Goal: Task Accomplishment & Management: Manage account settings

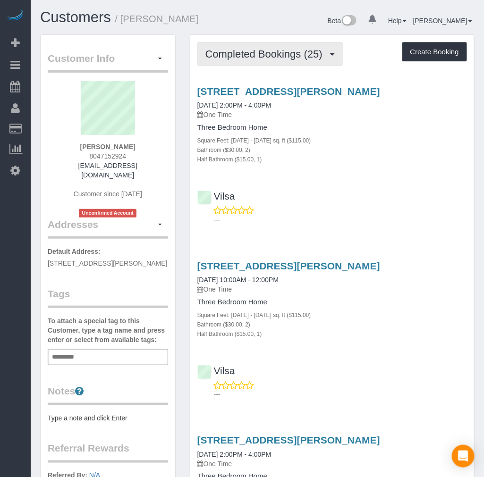
click at [255, 65] on button "Completed Bookings (25)" at bounding box center [269, 54] width 145 height 24
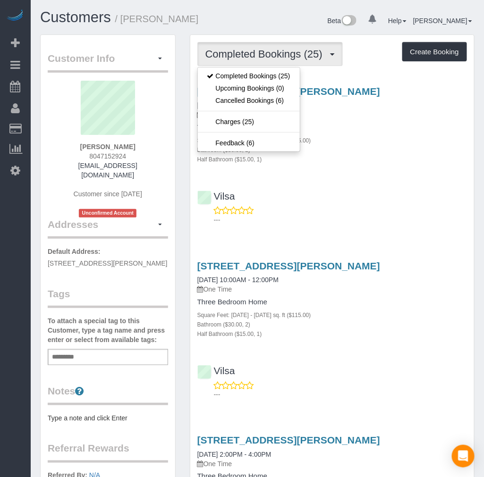
click at [355, 116] on p "One Time" at bounding box center [331, 114] width 269 height 9
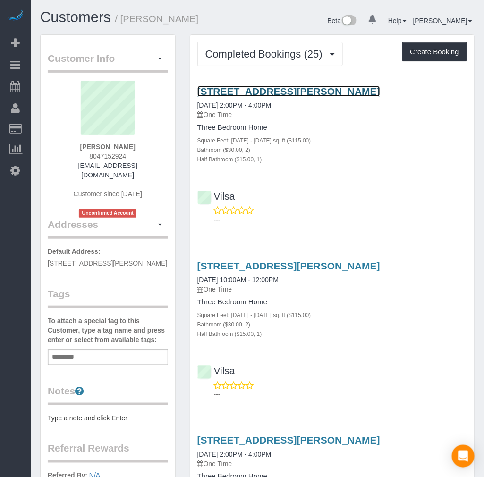
click at [245, 90] on link "[STREET_ADDRESS][PERSON_NAME]" at bounding box center [288, 91] width 183 height 11
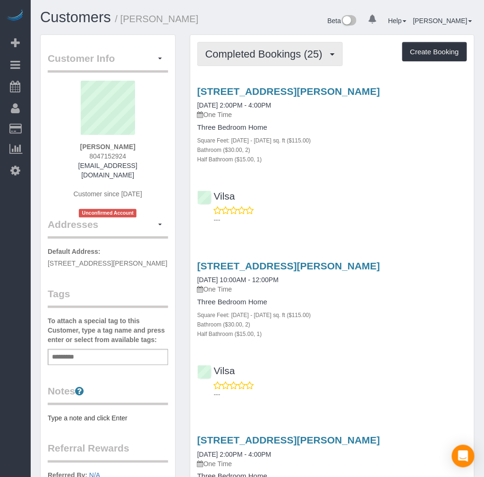
click at [265, 59] on span "Completed Bookings (25)" at bounding box center [266, 54] width 122 height 12
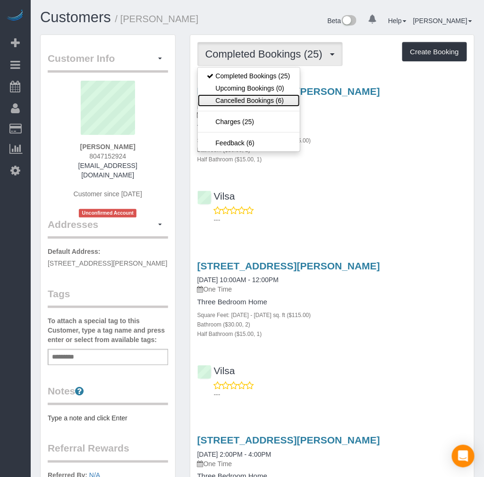
click at [279, 101] on link "Cancelled Bookings (6)" at bounding box center [249, 100] width 102 height 12
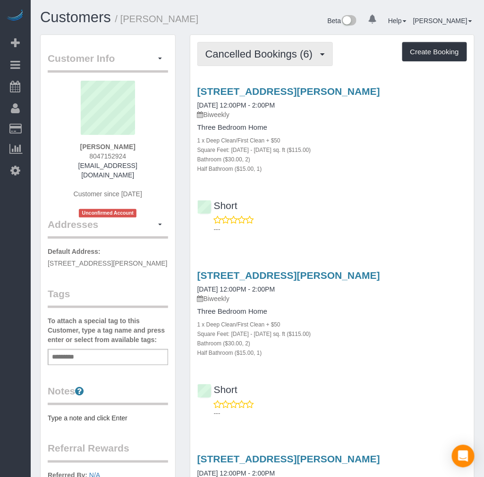
click at [288, 56] on span "Cancelled Bookings (6)" at bounding box center [261, 54] width 112 height 12
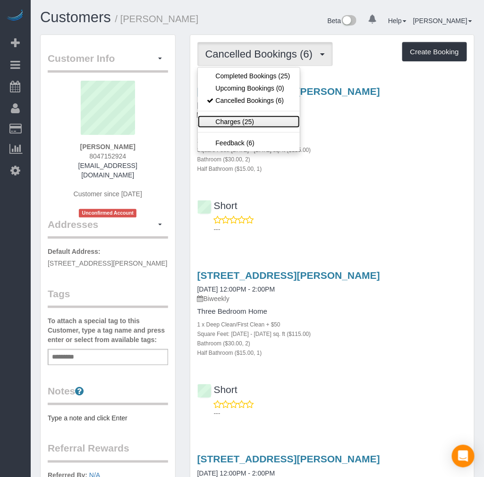
click at [243, 122] on link "Charges (25)" at bounding box center [249, 122] width 102 height 12
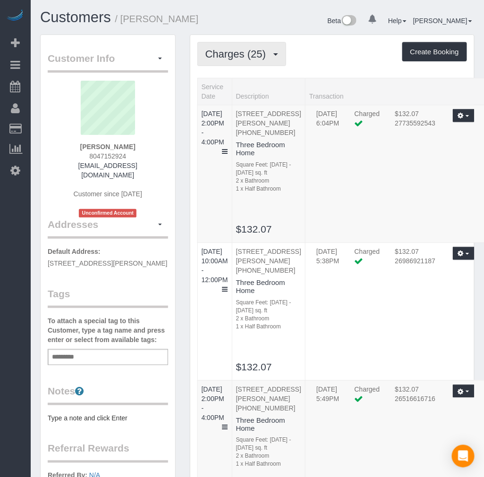
click at [243, 54] on span "Charges (25)" at bounding box center [237, 54] width 65 height 12
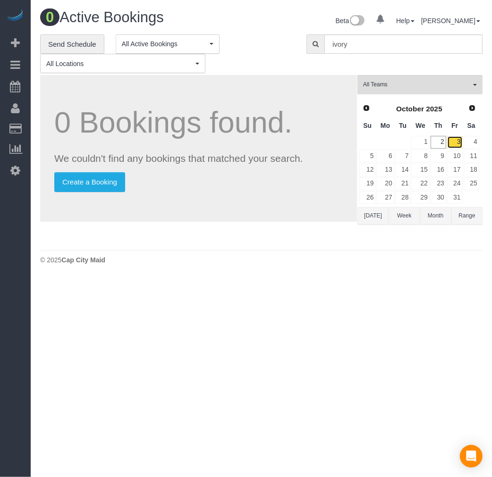
click at [451, 141] on link "3" at bounding box center [455, 142] width 16 height 13
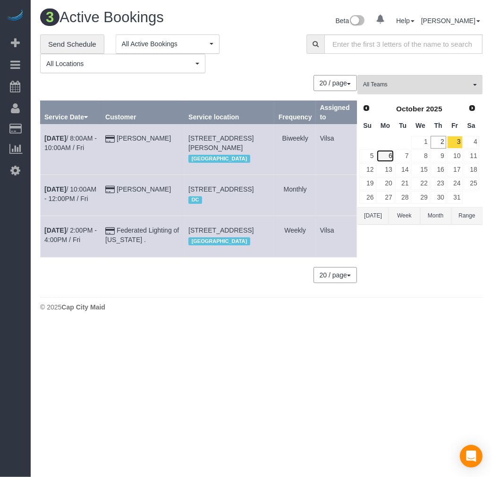
click at [387, 160] on link "6" at bounding box center [384, 156] width 17 height 13
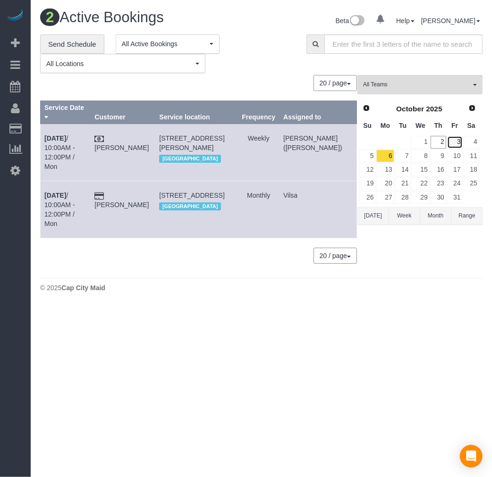
click at [455, 147] on link "3" at bounding box center [455, 142] width 16 height 13
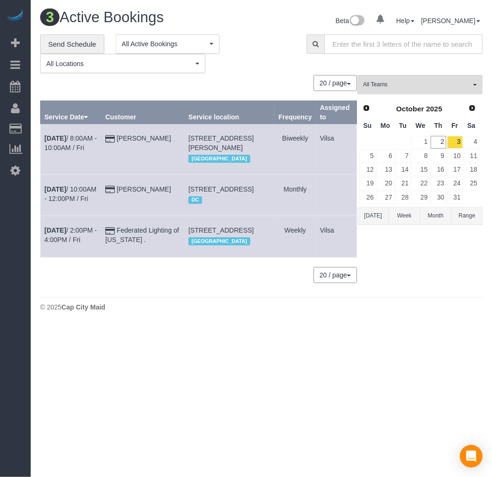
click at [357, 48] on input "text" at bounding box center [403, 43] width 158 height 19
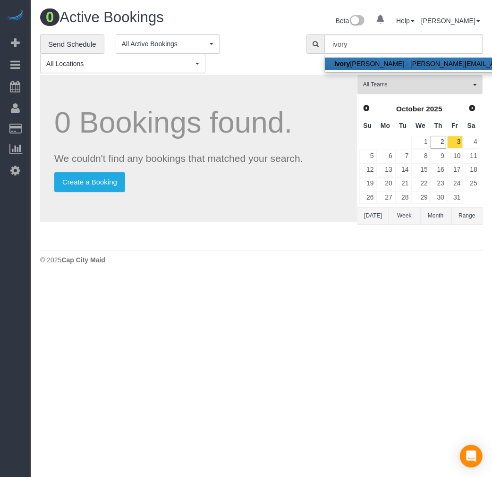
click at [350, 62] on strong "Ivory" at bounding box center [342, 64] width 16 height 8
type input "[EMAIL_ADDRESS][DOMAIN_NAME]"
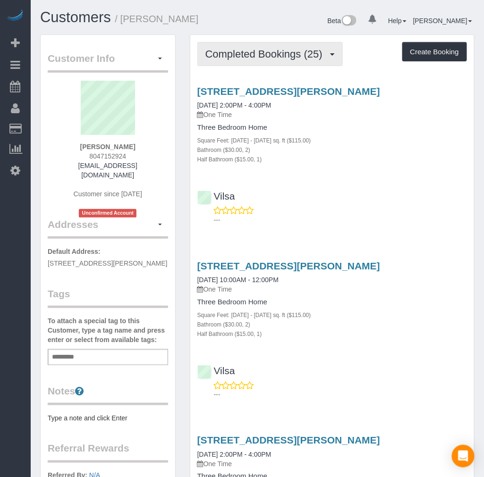
click at [289, 52] on span "Completed Bookings (25)" at bounding box center [266, 54] width 122 height 12
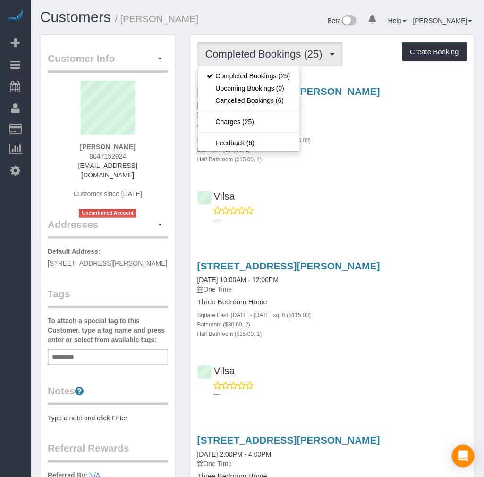
click at [398, 138] on div "Square Feet: 1501 - 2000 sq. ft ($115.00)" at bounding box center [331, 139] width 269 height 9
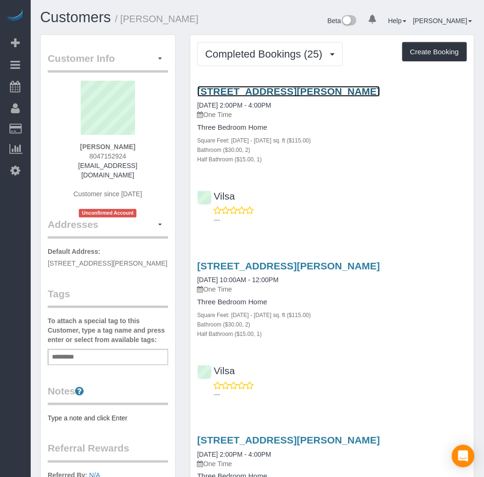
click at [214, 90] on link "[STREET_ADDRESS][PERSON_NAME]" at bounding box center [288, 91] width 183 height 11
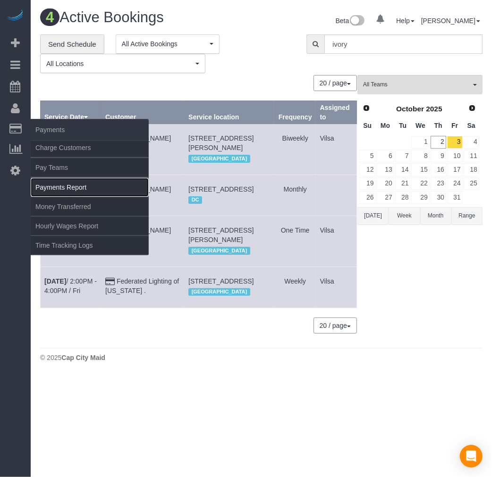
click at [90, 187] on link "Payments Report" at bounding box center [90, 187] width 118 height 19
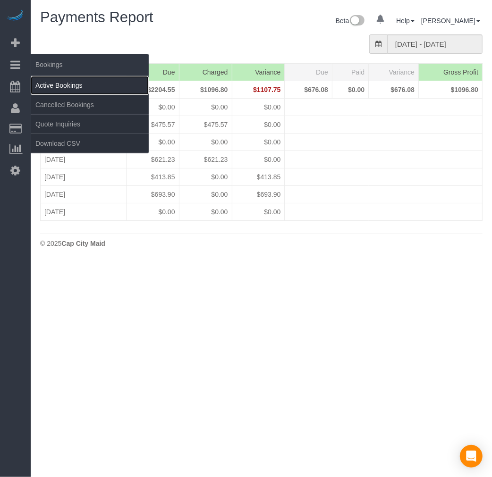
click at [73, 87] on link "Active Bookings" at bounding box center [90, 85] width 118 height 19
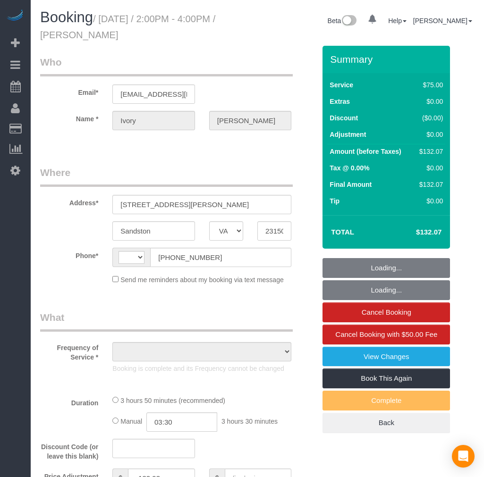
select select "VA"
select select "object:373"
select select "string:fspay-c6841f6a-b240-494b-83ac-45bcd12af8fd"
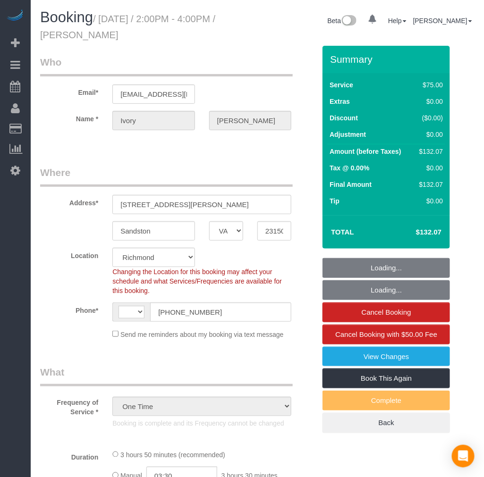
select select "1501"
select select "2"
select select "1"
select select "number:3"
select select "number:42"
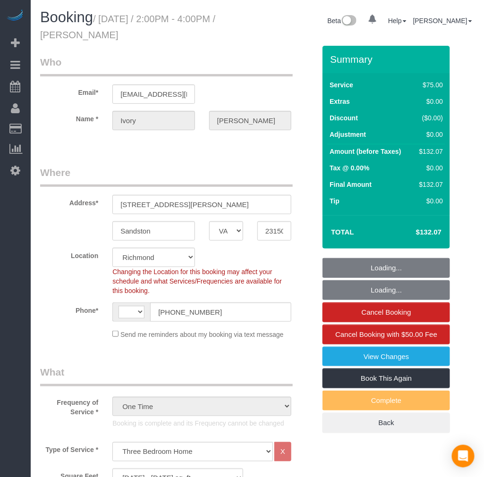
select select "string:[GEOGRAPHIC_DATA]"
select select "spot1"
select select "object:990"
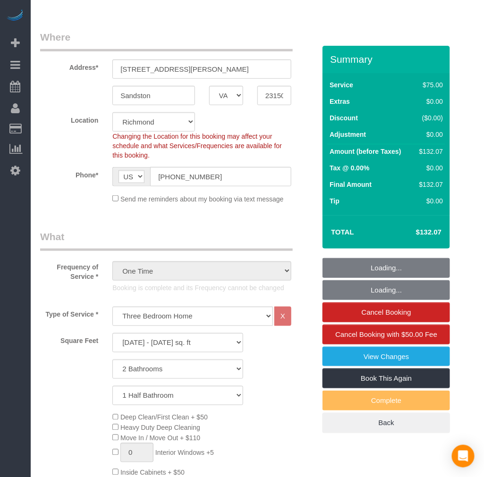
scroll to position [262, 0]
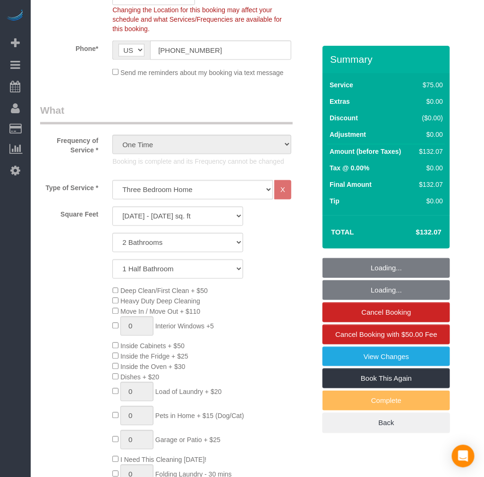
select select "1501"
select select "2"
select select "1"
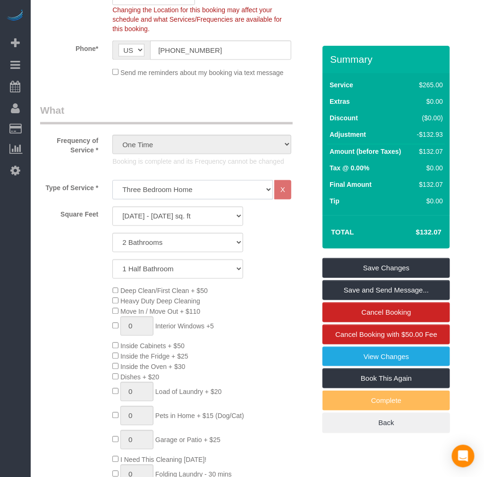
click at [145, 190] on select "Studio Apartment/Dorm One Bedroom Home Two Bedroom Home Three Bedroom Home Four…" at bounding box center [192, 189] width 160 height 19
select select "134"
click at [112, 180] on select "Studio Apartment/Dorm One Bedroom Home Two Bedroom Home Three Bedroom Home Four…" at bounding box center [192, 189] width 160 height 19
select select "1501"
select select "2"
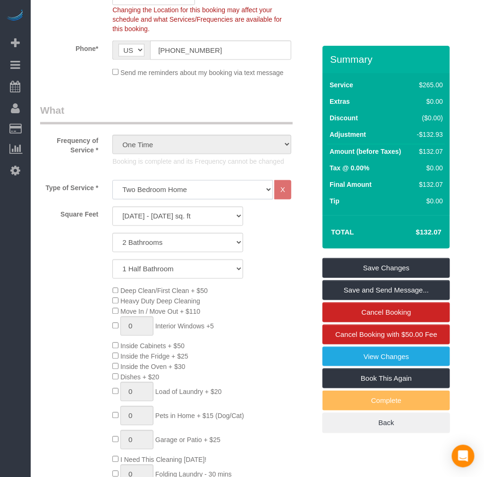
select select "1"
click at [268, 322] on div "Deep Clean/First Clean + $50 Heavy Duty Deep Cleaning Move In / Move Out + $110…" at bounding box center [213, 387] width 217 height 203
click at [177, 180] on select "Studio Apartment/Dorm One Bedroom Home Two Bedroom Home Three Bedroom Home Four…" at bounding box center [192, 189] width 160 height 19
select select "136"
click at [112, 180] on select "Studio Apartment/Dorm One Bedroom Home Two Bedroom Home Three Bedroom Home Four…" at bounding box center [192, 189] width 160 height 19
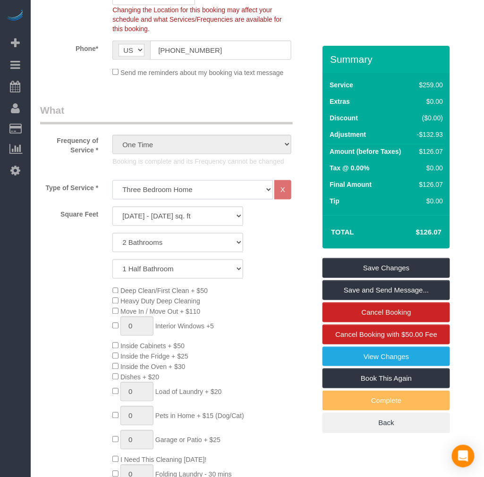
select select "1501"
select select "2"
select select "1"
click at [168, 194] on select "Studio Apartment/Dorm One Bedroom Home Two Bedroom Home Three Bedroom Home Four…" at bounding box center [192, 189] width 160 height 19
select select "134"
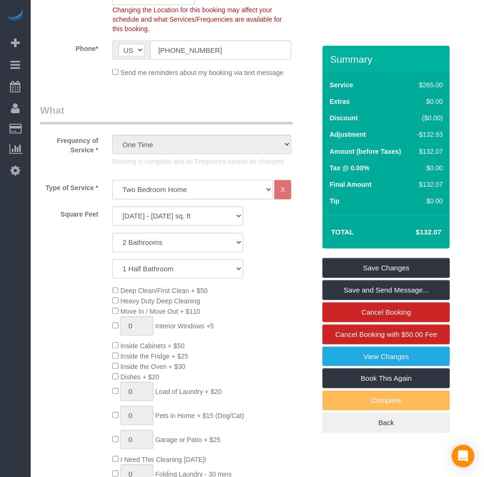
click at [112, 180] on select "Studio Apartment/Dorm One Bedroom Home Two Bedroom Home Three Bedroom Home Four…" at bounding box center [192, 189] width 160 height 19
select select "1501"
select select "2"
select select "1"
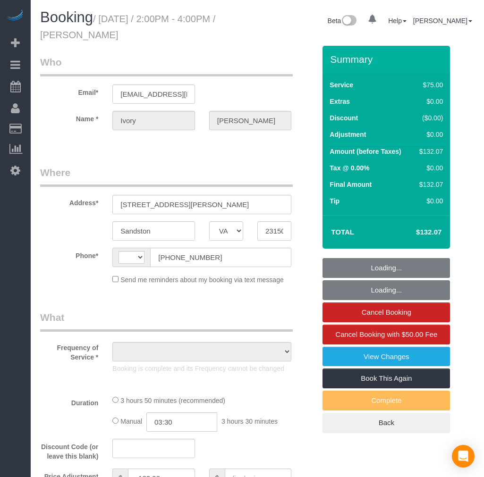
select select "VA"
select select "string:[GEOGRAPHIC_DATA]"
select select "string:fspay-c6841f6a-b240-494b-83ac-45bcd12af8fd"
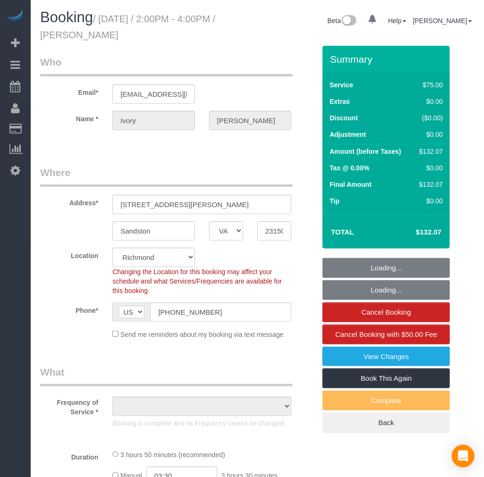
select select "spot1"
select select "number:3"
select select "number:42"
select select "object:993"
select select "1501"
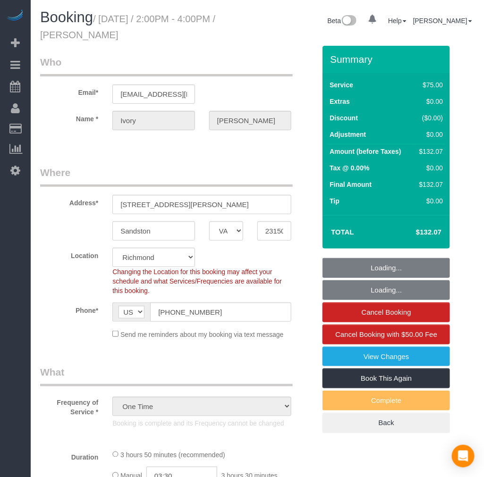
select select "2"
select select "1"
select select "1501"
select select "2"
select select "1"
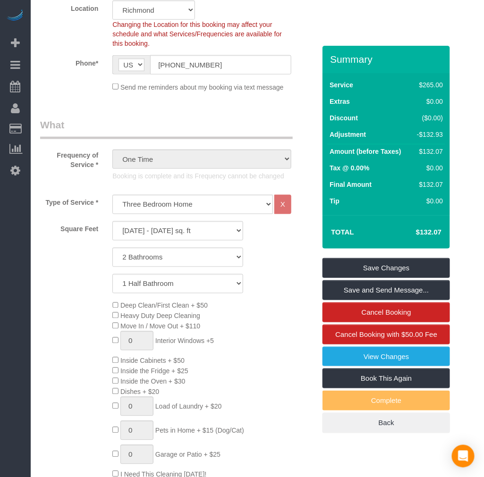
scroll to position [262, 0]
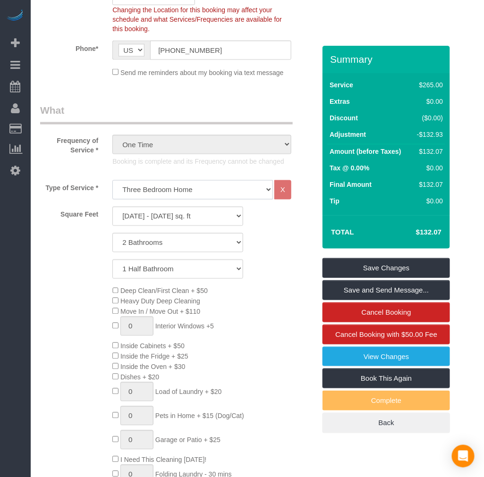
click at [171, 191] on select "Studio Apartment/Dorm One Bedroom Home Two Bedroom Home Three Bedroom Home Four…" at bounding box center [192, 189] width 160 height 19
click at [299, 361] on div "Deep Clean/First Clean + $50 Heavy Duty Deep Cleaning Move In / Move Out + $110…" at bounding box center [213, 387] width 217 height 203
click at [363, 379] on link "Book This Again" at bounding box center [385, 379] width 127 height 20
select select "VA"
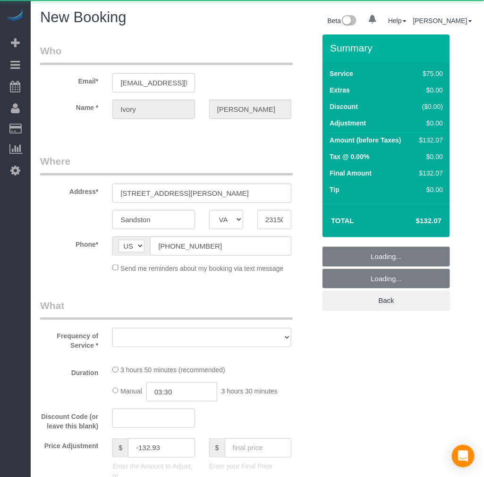
select select "object:1400"
select select "1501"
select select "2"
select select "1"
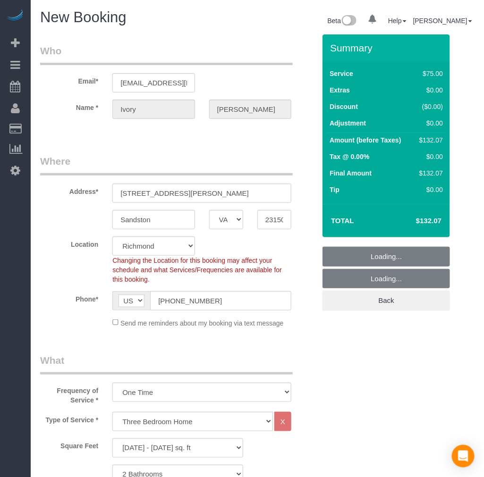
select select "string:fspay-c6841f6a-b240-494b-83ac-45bcd12af8fd"
select select "number:3"
select select "number:42"
select select "1501"
select select "2"
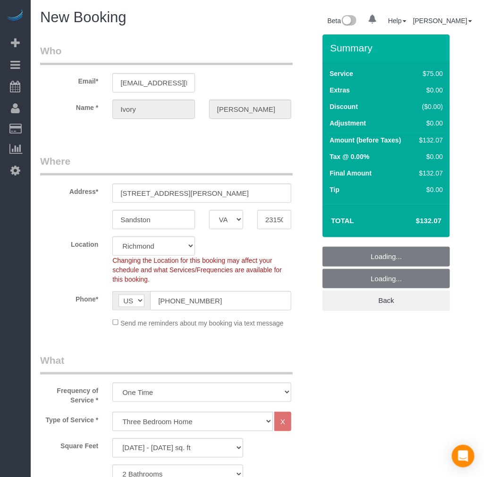
select select "1"
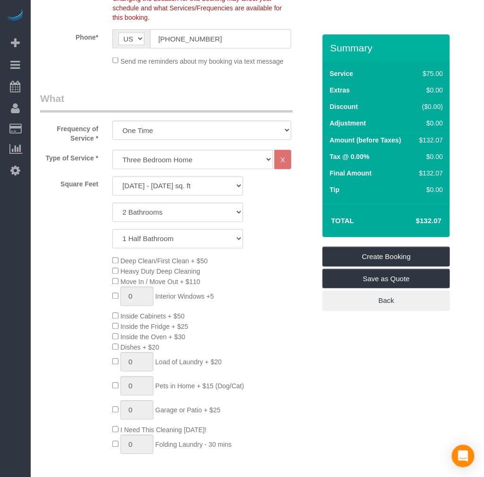
scroll to position [280, 0]
click at [173, 162] on select "Studio Apartment/Dorm One Bedroom Home Two Bedroom Home Three Bedroom Home Four…" at bounding box center [192, 160] width 160 height 19
select select "object:1867"
select select "134"
click at [112, 151] on select "Studio Apartment/Dorm One Bedroom Home Two Bedroom Home Three Bedroom Home Four…" at bounding box center [192, 160] width 160 height 19
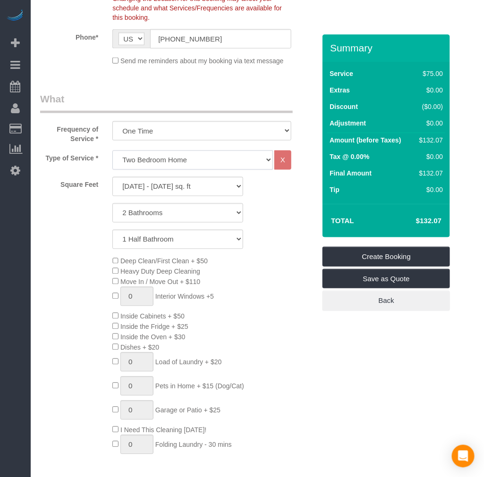
select select "1501"
select select "2"
select select "1"
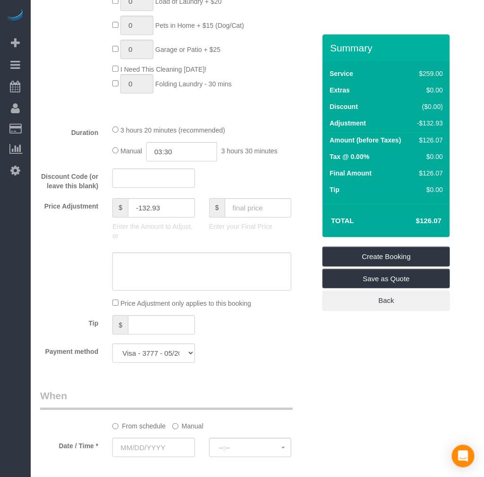
scroll to position [647, 0]
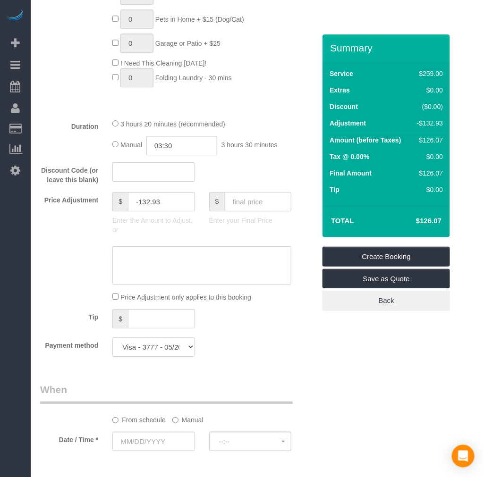
click at [247, 211] on input "text" at bounding box center [258, 201] width 67 height 19
type input "110"
click at [331, 362] on div "Who Email* [EMAIL_ADDRESS][DOMAIN_NAME] Name * [PERSON_NAME] Where Address* [ST…" at bounding box center [257, 250] width 434 height 1727
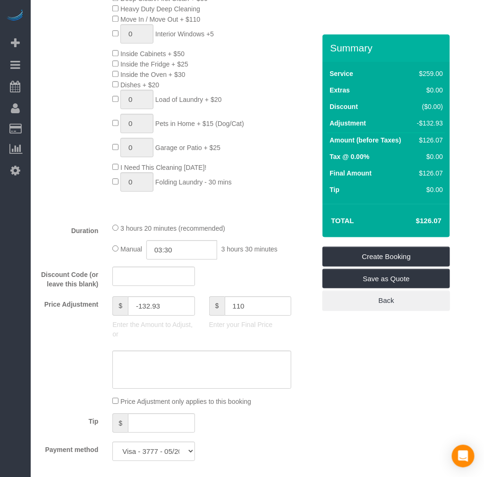
type input "-149"
click at [346, 394] on div "Who Email* [EMAIL_ADDRESS][DOMAIN_NAME] Name * [PERSON_NAME] Where Address* [ST…" at bounding box center [257, 356] width 434 height 1727
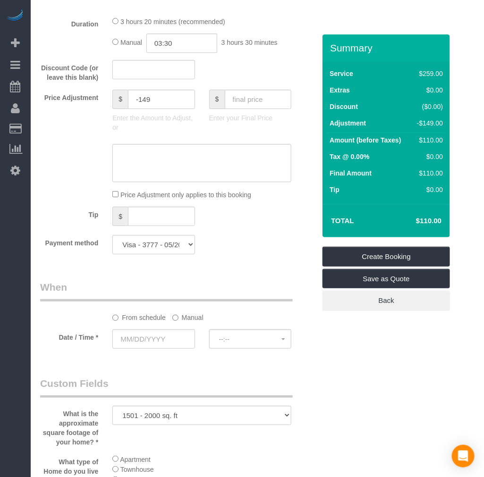
scroll to position [752, 0]
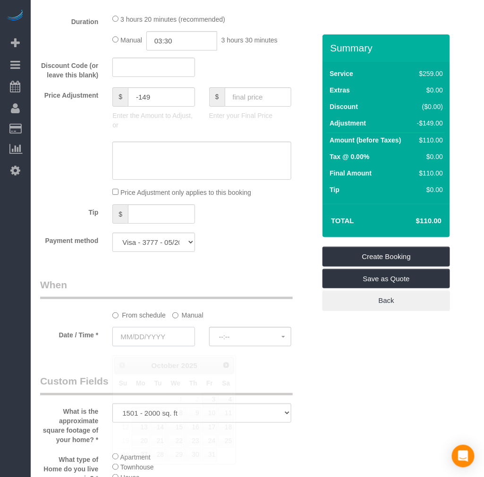
click at [151, 345] on input "text" at bounding box center [153, 336] width 82 height 19
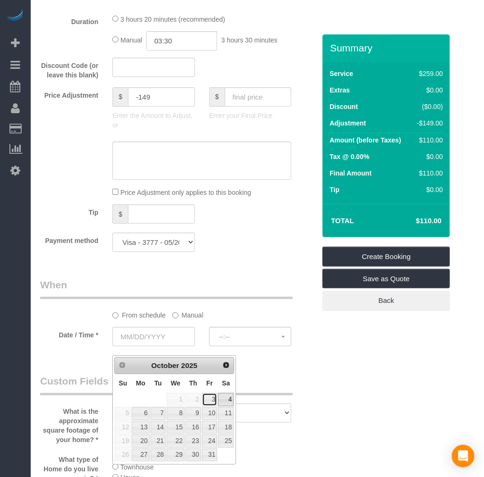
click at [214, 399] on link "3" at bounding box center [209, 399] width 15 height 13
type input "[DATE]"
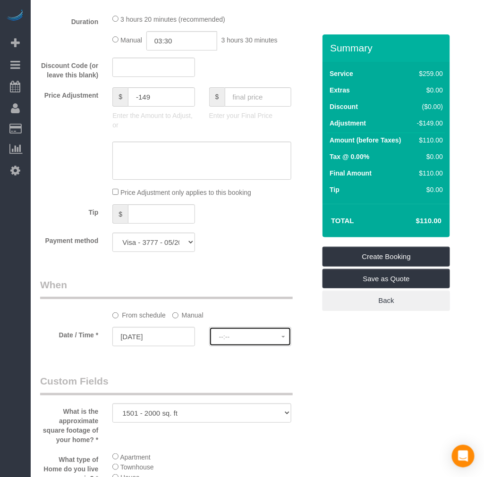
click at [225, 341] on span "--:--" at bounding box center [250, 337] width 62 height 8
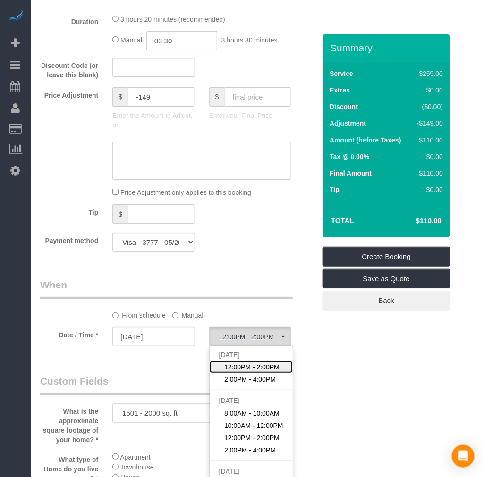
click at [251, 372] on span "12:00PM - 2:00PM" at bounding box center [251, 366] width 55 height 9
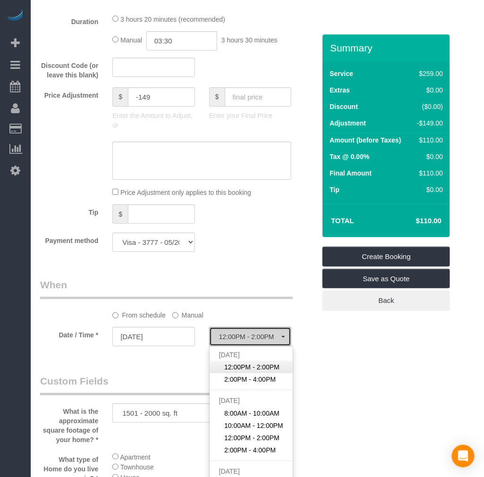
select select "spot11"
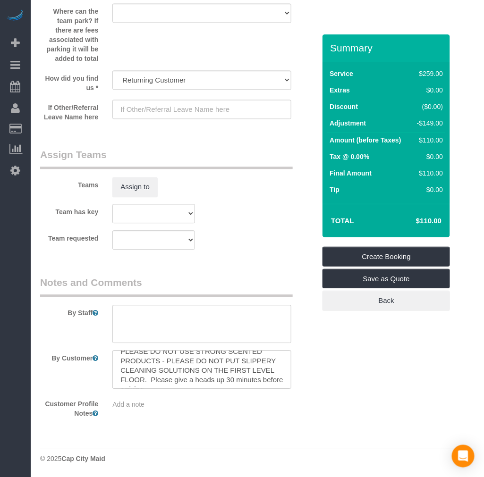
scroll to position [28, 0]
click at [237, 379] on textarea at bounding box center [201, 369] width 179 height 39
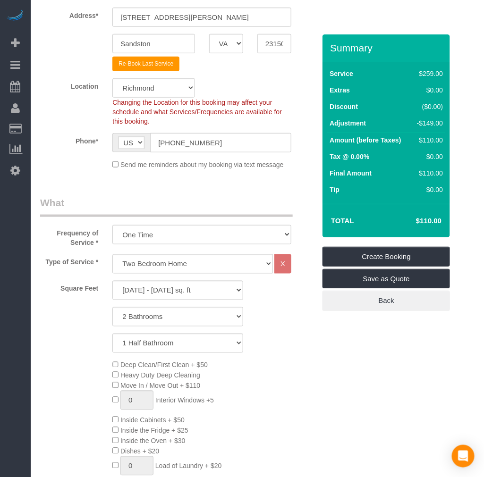
scroll to position [19, 0]
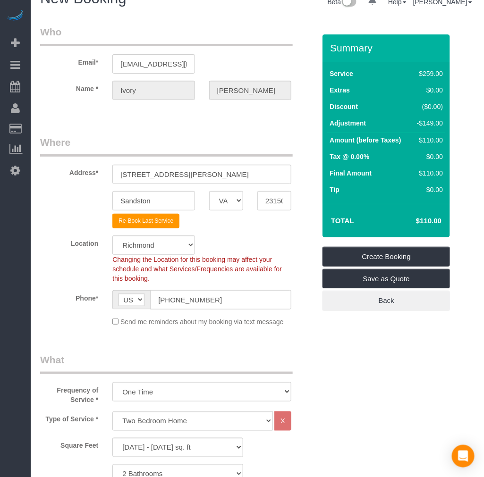
type textarea "CLOSE BLINDS ON THE ROOMS PLEASE AND PLEASE DO NOT USE STRONG SCENTED PRODUCTS …"
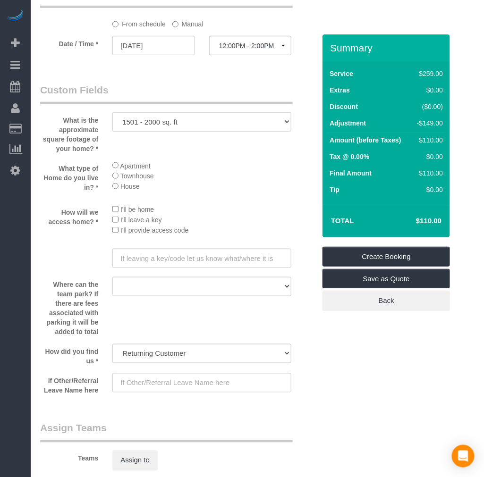
scroll to position [1101, 0]
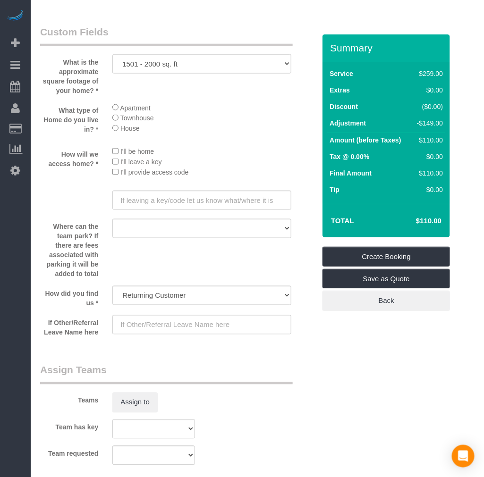
click at [195, 270] on div "Where can the team park? If there are fees associated with parking it will be a…" at bounding box center [177, 249] width 289 height 60
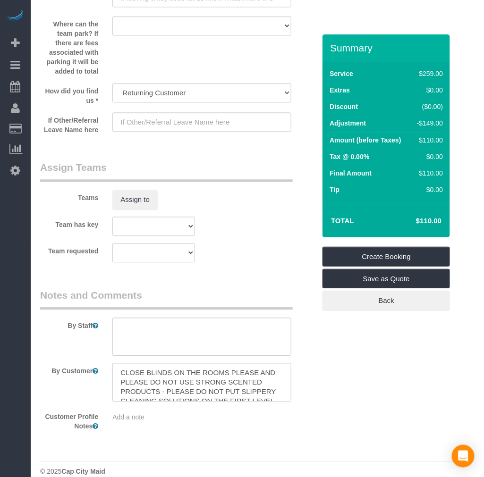
scroll to position [1330, 0]
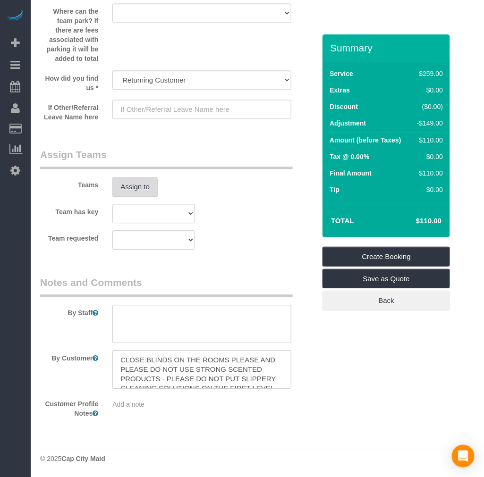
click at [137, 190] on button "Assign to" at bounding box center [134, 187] width 45 height 20
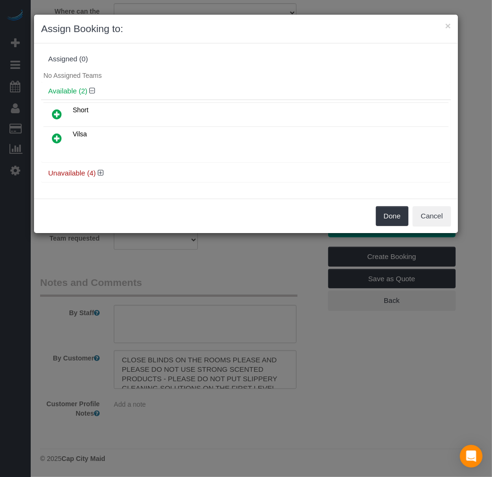
click at [56, 135] on icon at bounding box center [57, 138] width 10 height 11
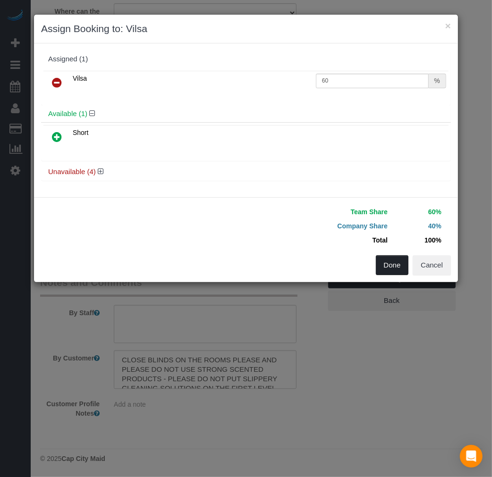
click at [393, 265] on button "Done" at bounding box center [392, 265] width 33 height 20
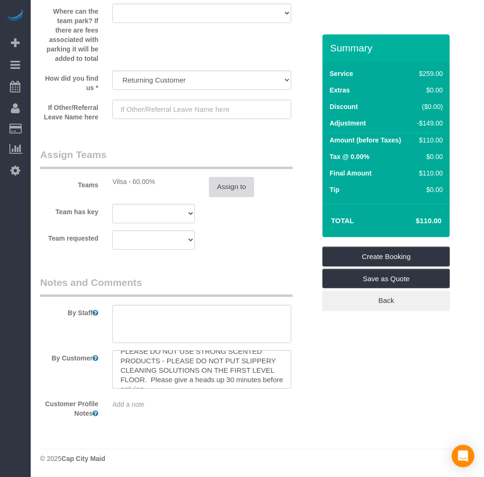
scroll to position [28, 0]
click at [236, 381] on textarea at bounding box center [201, 369] width 179 height 39
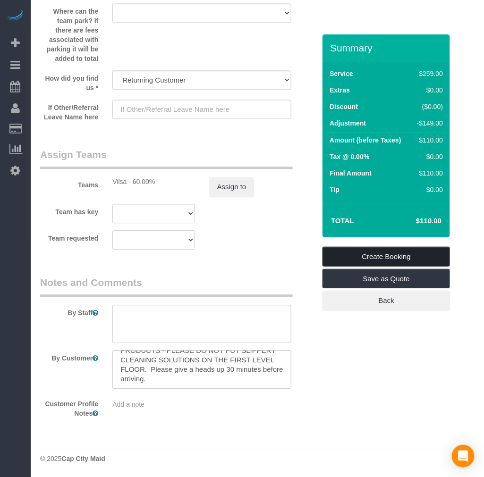
click at [397, 257] on link "Create Booking" at bounding box center [385, 257] width 127 height 20
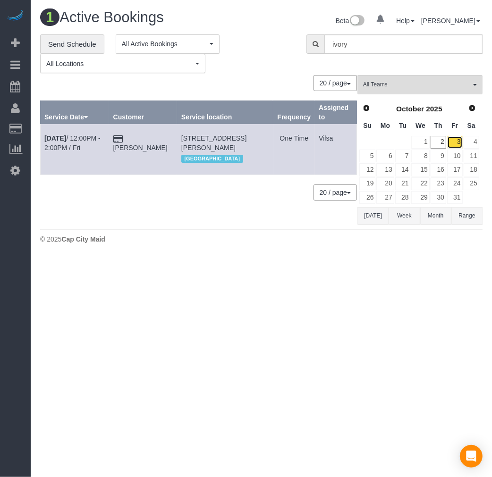
click at [449, 144] on link "3" at bounding box center [455, 142] width 16 height 13
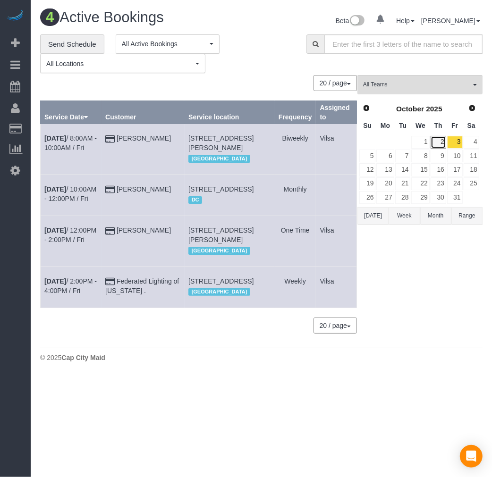
click at [438, 138] on link "2" at bounding box center [438, 142] width 16 height 13
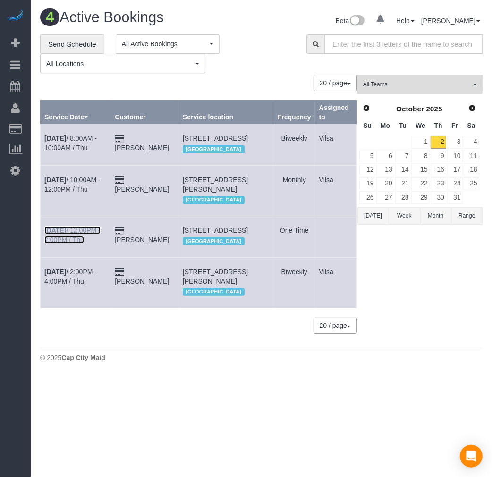
click at [50, 234] on b "[DATE]" at bounding box center [55, 231] width 22 height 8
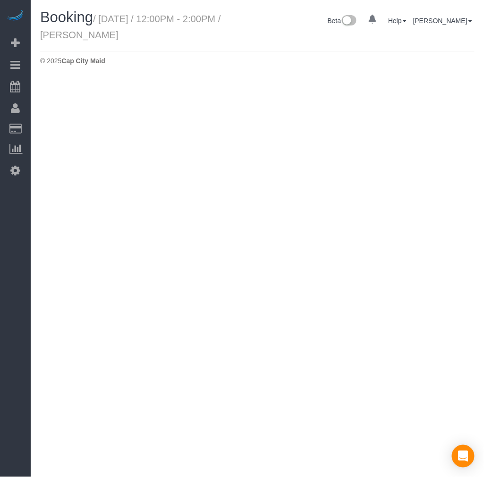
select select "VA"
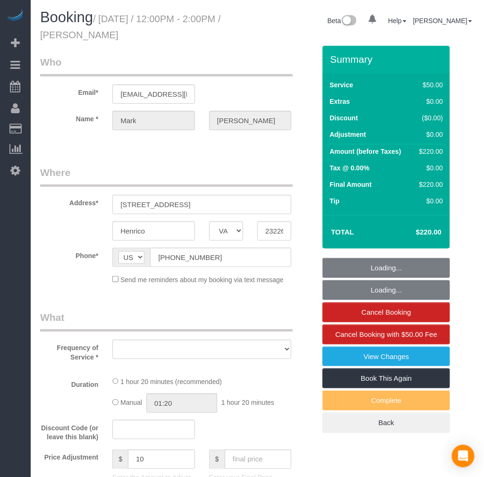
select select "number:4"
select select "number:42"
select select "object:3053"
select select "string:fspay-79b19c5e-f4aa-4963-a228-7db79ebacd49"
select select "spot26"
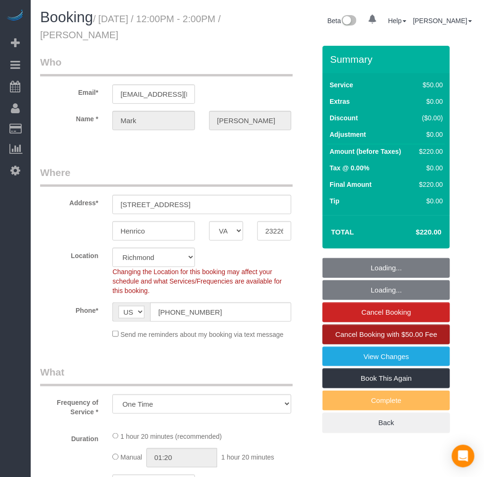
select select "object:3222"
select select "2001"
select select "1"
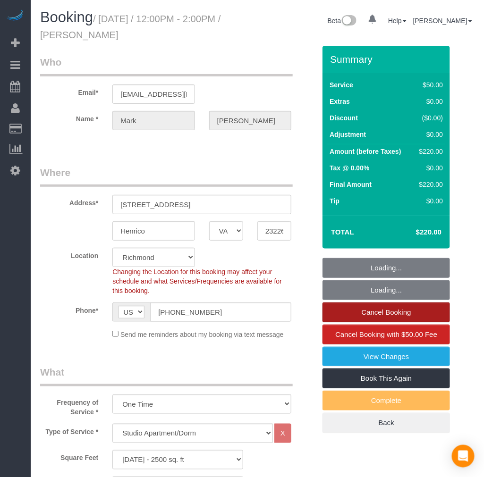
select select "2001"
select select "1"
click at [366, 314] on link "Cancel Booking" at bounding box center [385, 313] width 127 height 20
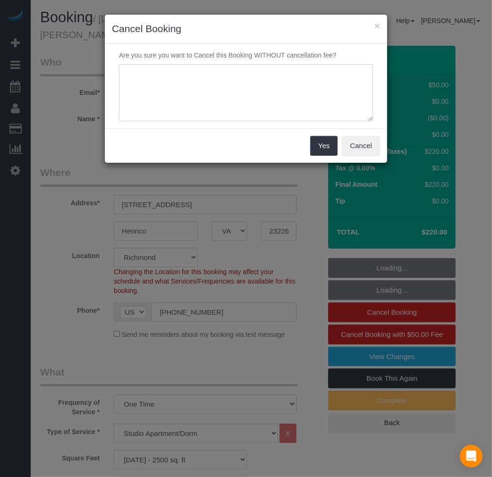
click at [194, 92] on textarea at bounding box center [246, 93] width 254 height 58
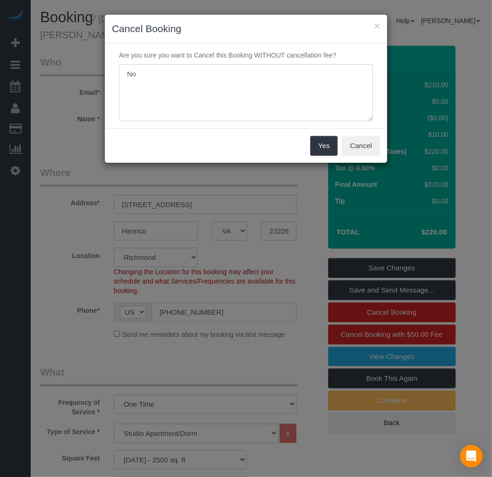
type textarea "N"
type textarea "Cancelled"
click at [323, 149] on button "Yes" at bounding box center [323, 146] width 27 height 20
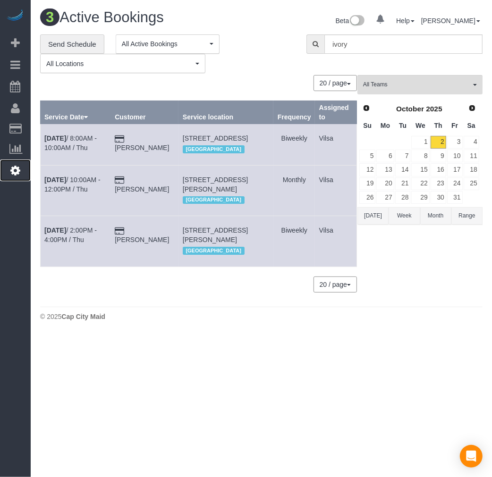
click at [18, 181] on link "Settings" at bounding box center [15, 171] width 31 height 22
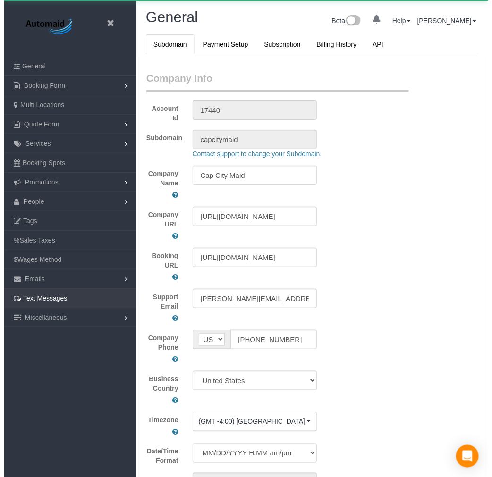
scroll to position [2173, 484]
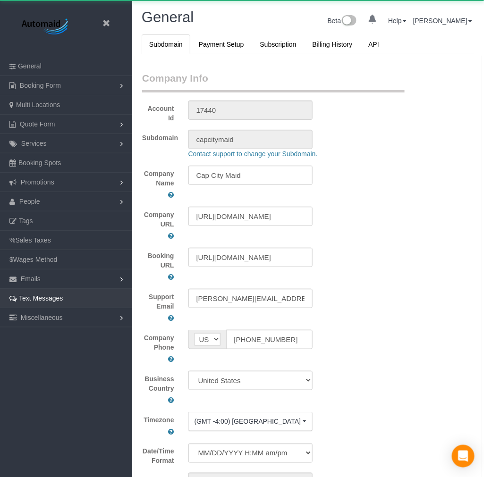
select select "1"
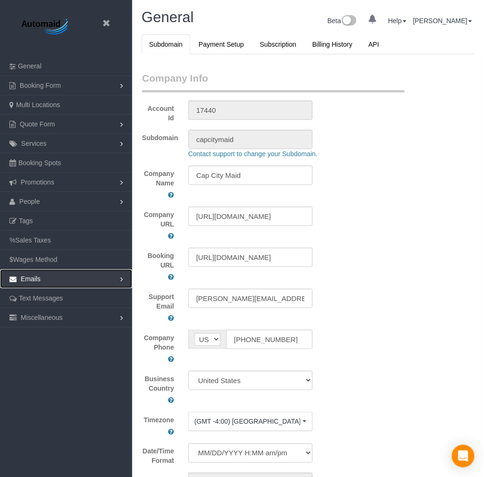
click at [37, 281] on span "Emails" at bounding box center [31, 279] width 20 height 8
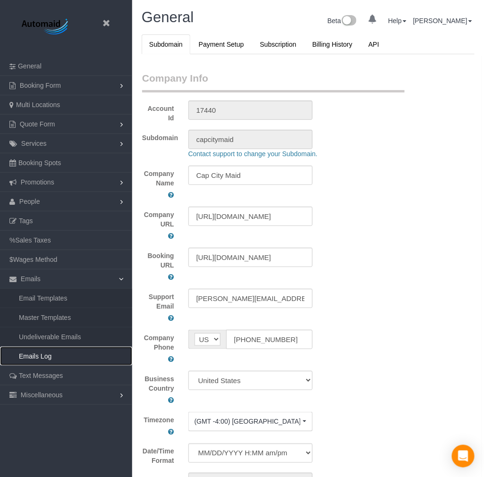
click at [43, 357] on link "Emails Log" at bounding box center [66, 356] width 132 height 19
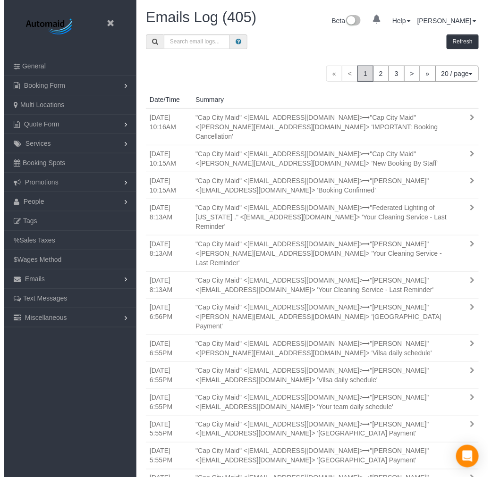
scroll to position [715, 484]
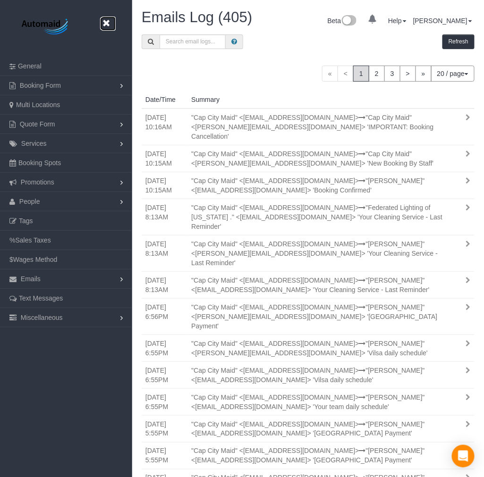
click at [106, 24] on icon at bounding box center [106, 23] width 12 height 12
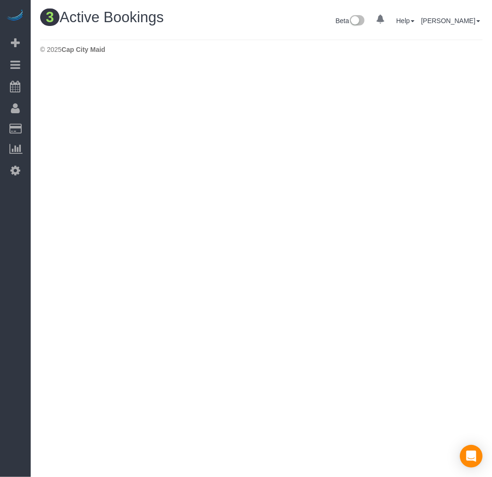
scroll to position [348, 492]
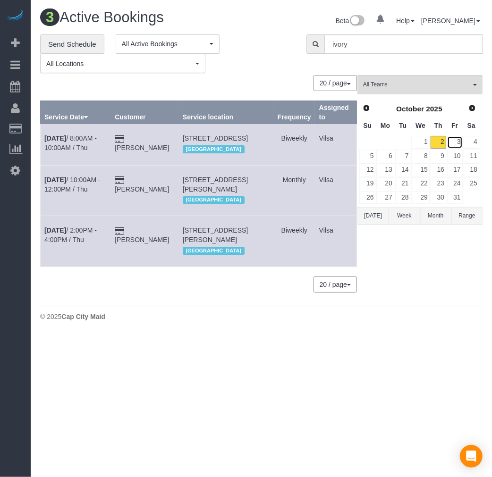
click at [449, 141] on link "3" at bounding box center [455, 142] width 16 height 13
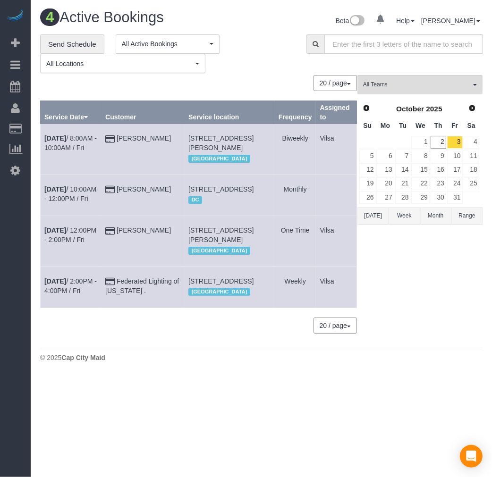
scroll to position [399, 492]
click at [53, 234] on b "[DATE]" at bounding box center [55, 231] width 22 height 8
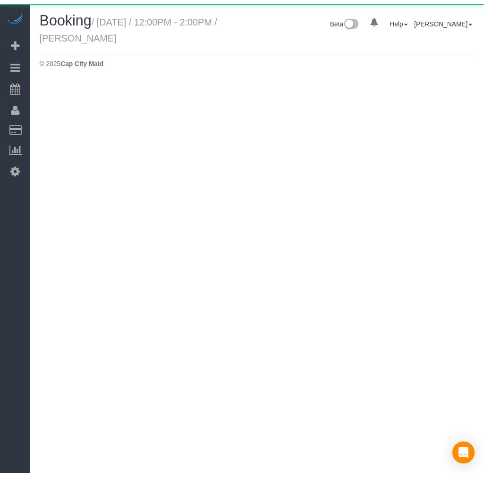
scroll to position [79, 492]
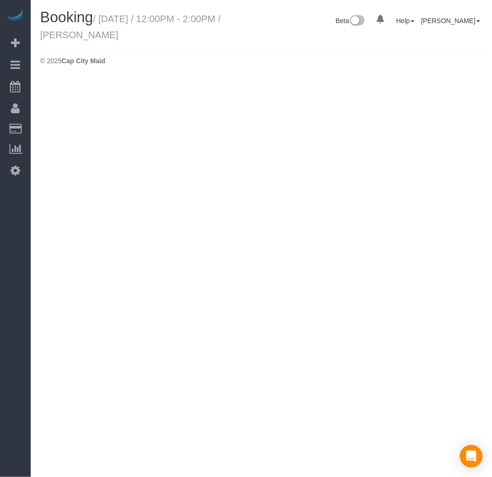
select select "VA"
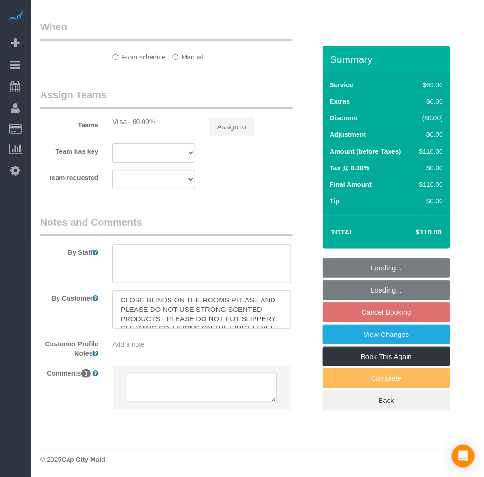
scroll to position [834, 0]
select select "number:3"
select select "number:42"
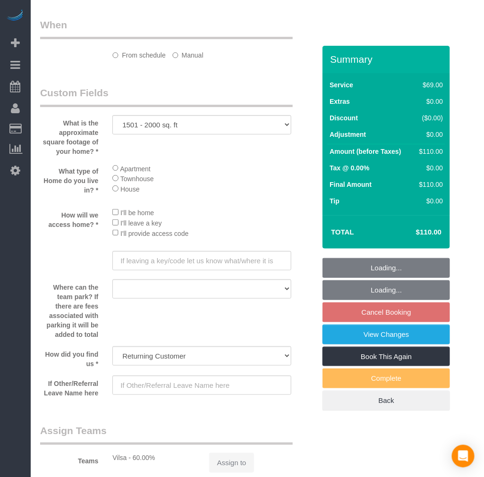
scroll to position [1683, 484]
select select "spot42"
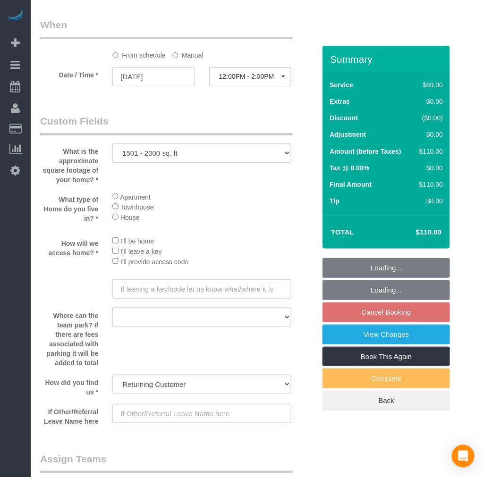
select select "string:fspay-c6841f6a-b240-494b-83ac-45bcd12af8fd"
select select "1501"
select select "2"
select select "1"
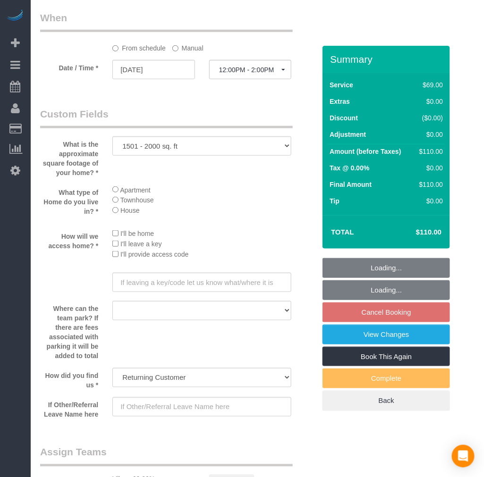
scroll to position [1861, 484]
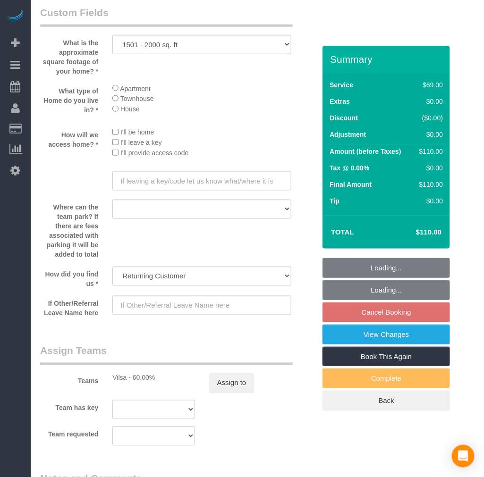
select select "object:5613"
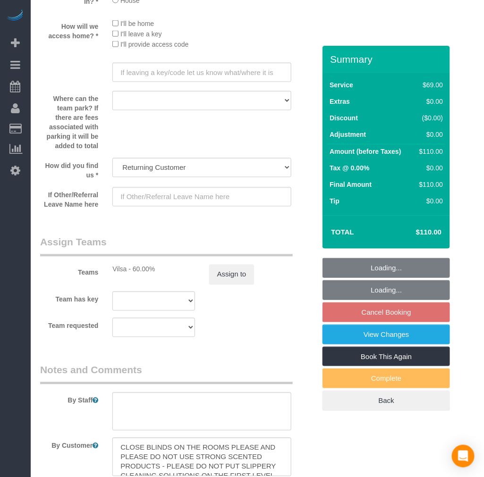
select select "1501"
select select "2"
select select "1"
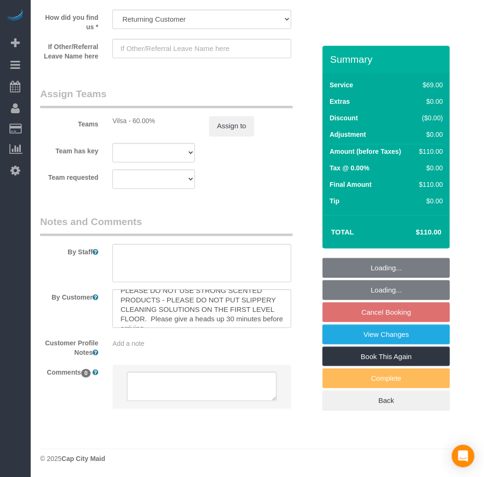
scroll to position [0, 0]
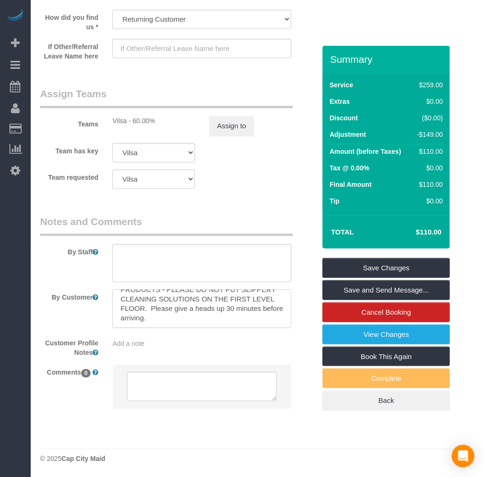
click at [223, 317] on textarea at bounding box center [201, 308] width 179 height 39
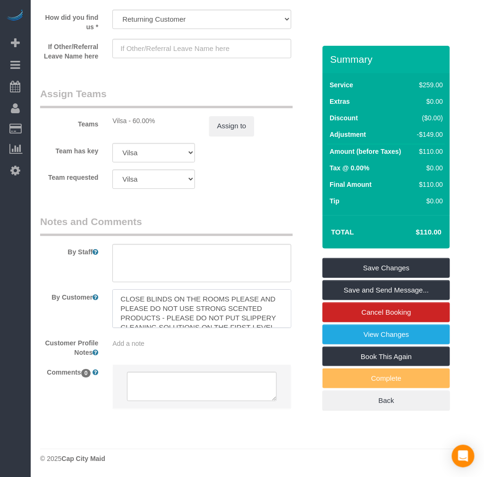
drag, startPoint x: 266, startPoint y: 320, endPoint x: 54, endPoint y: 256, distance: 220.8
click at [54, 256] on sui-booking-comments "By Staff By Customer Customer Profile Notes Add a note Comments 0" at bounding box center [177, 317] width 275 height 204
click at [237, 303] on textarea at bounding box center [201, 308] width 179 height 39
drag, startPoint x: 266, startPoint y: 321, endPoint x: 81, endPoint y: 262, distance: 194.2
click at [81, 262] on sui-booking-comments "By Staff By Customer Customer Profile Notes Add a note Comments 0" at bounding box center [177, 317] width 275 height 204
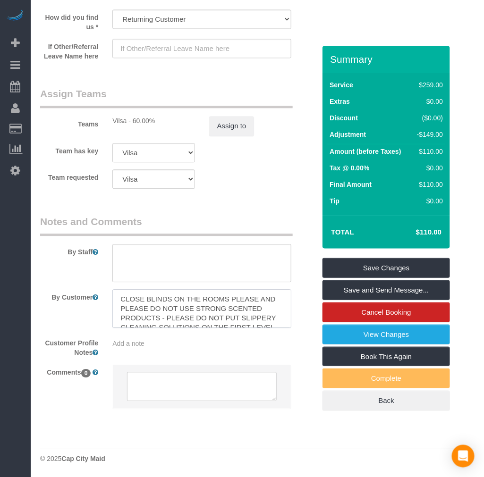
paste textarea "Please close the blinds in all rooms and avoid using any strong-scented product…"
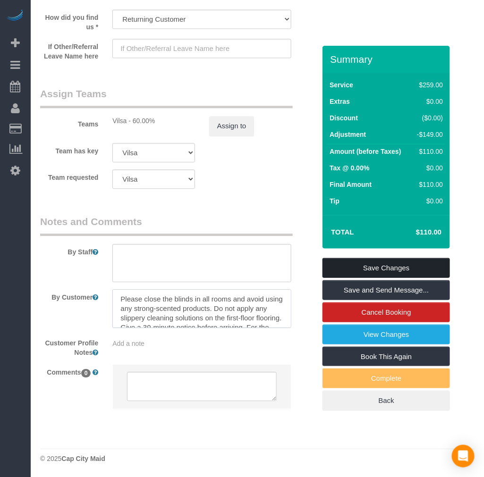
type textarea "Please close the blinds in all rooms and avoid using any strong-scented product…"
click at [378, 269] on link "Save Changes" at bounding box center [385, 268] width 127 height 20
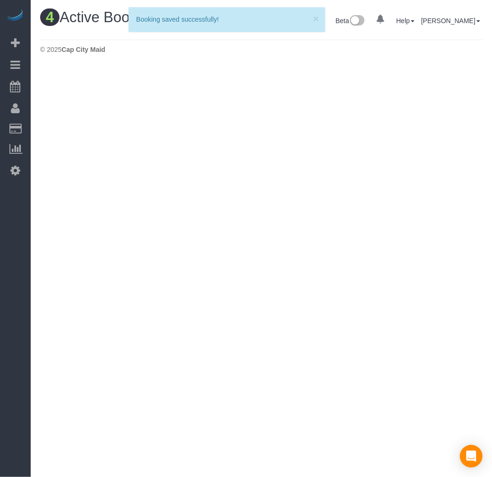
scroll to position [399, 492]
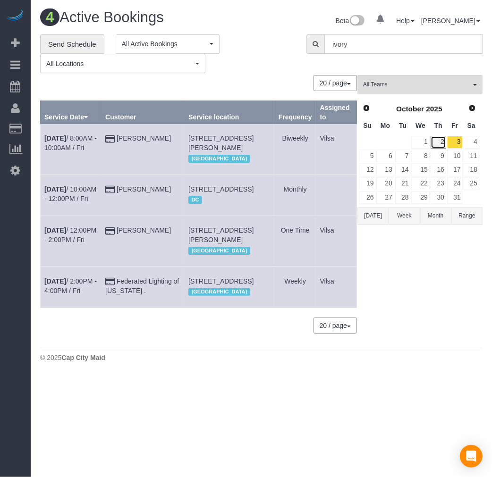
click at [431, 144] on link "2" at bounding box center [438, 142] width 16 height 13
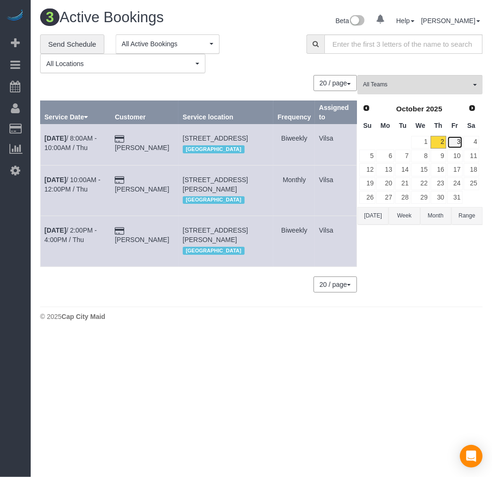
click at [457, 144] on link "3" at bounding box center [455, 142] width 16 height 13
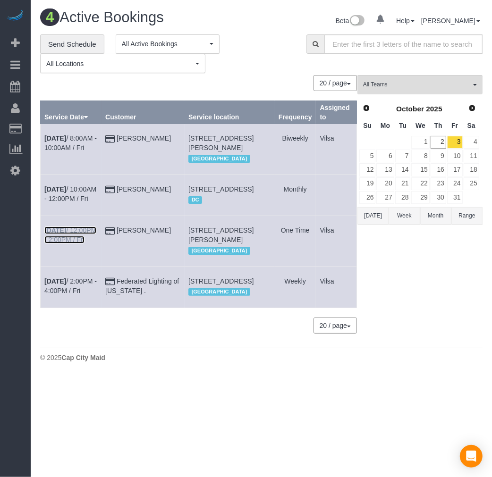
click at [57, 234] on b "[DATE]" at bounding box center [55, 231] width 22 height 8
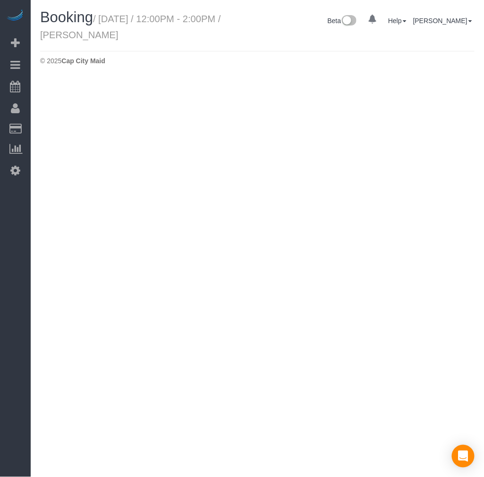
scroll to position [45939, 46712]
select select "VA"
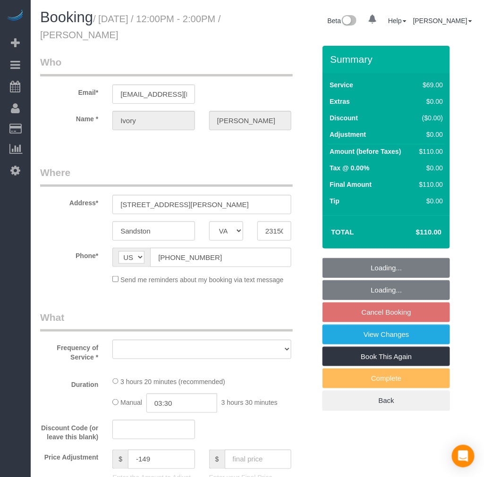
select select "string:fspay-c6841f6a-b240-494b-83ac-45bcd12af8fd"
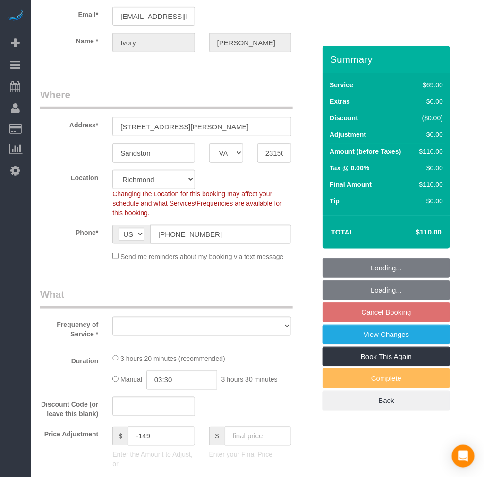
scroll to position [1526, 484]
select select "object:6367"
select select "spot59"
select select "number:3"
select select "number:42"
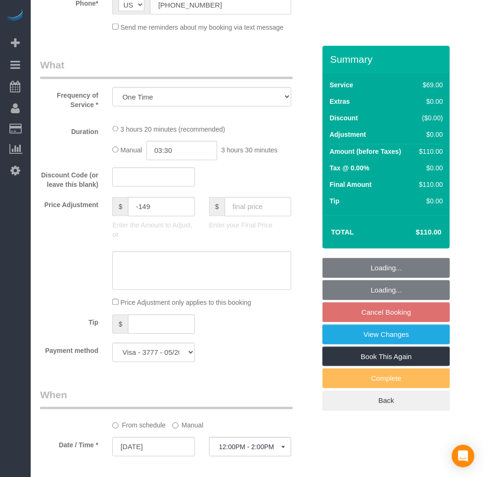
select select "1501"
select select "2"
select select "1"
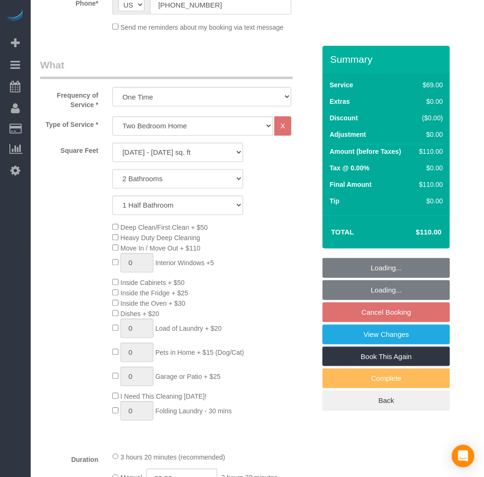
select select "object:6567"
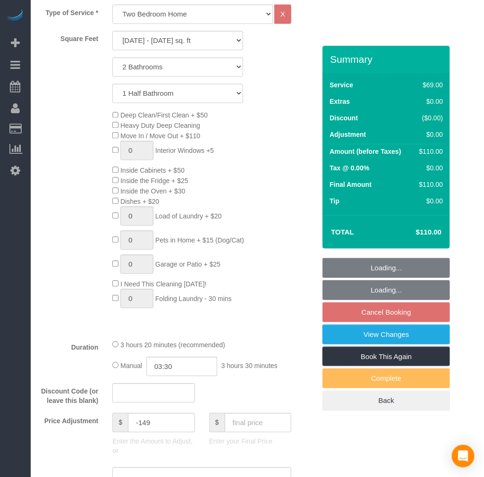
scroll to position [1861, 484]
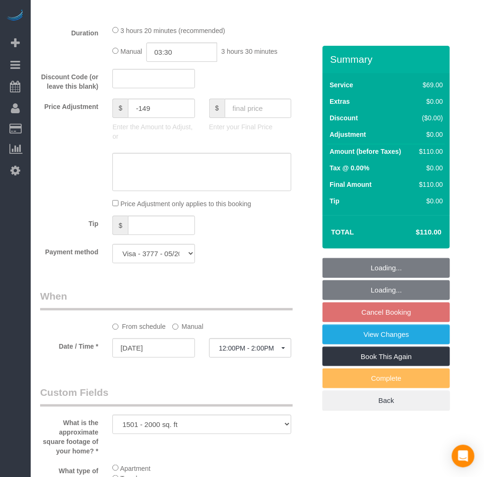
select select "1501"
select select "2"
select select "1"
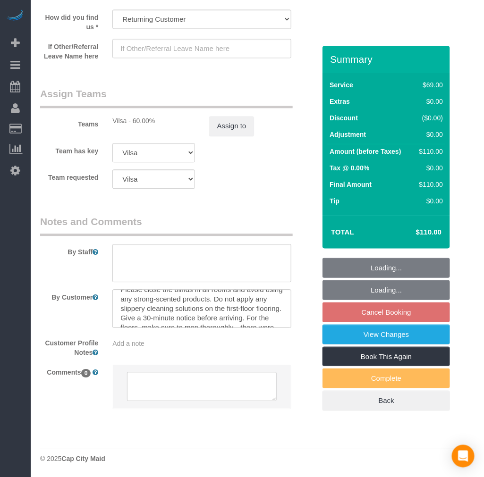
scroll to position [38, 0]
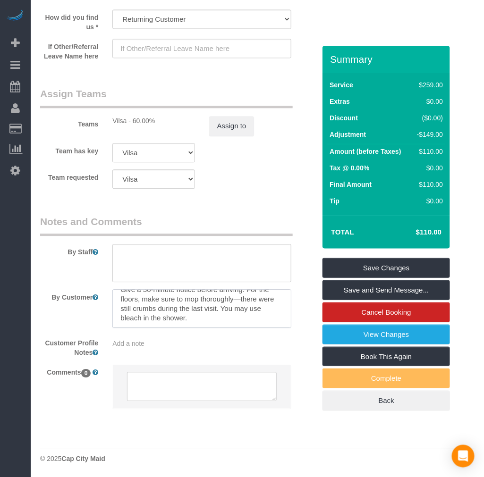
click at [236, 321] on textarea at bounding box center [201, 308] width 179 height 39
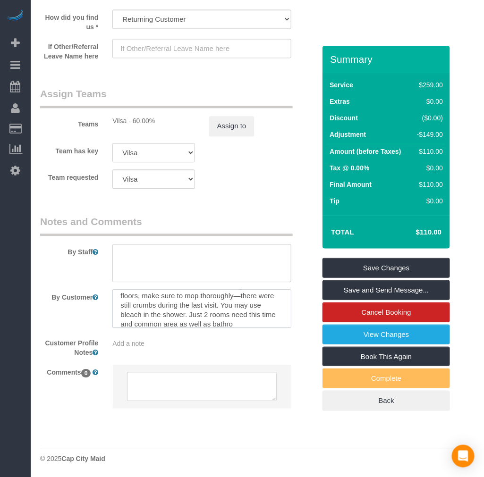
scroll to position [51, 0]
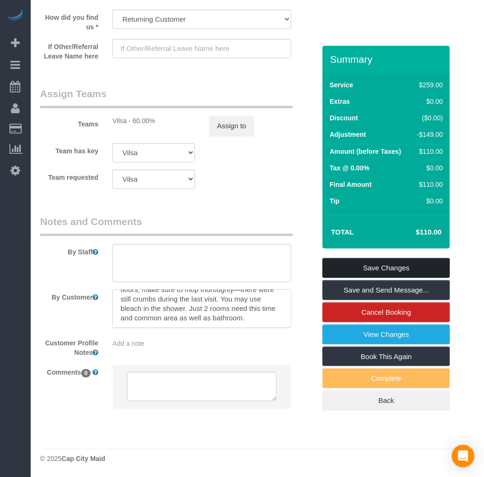
type textarea "Please close the blinds in all rooms and avoid using any strong-scented product…"
click at [390, 271] on link "Save Changes" at bounding box center [385, 268] width 127 height 20
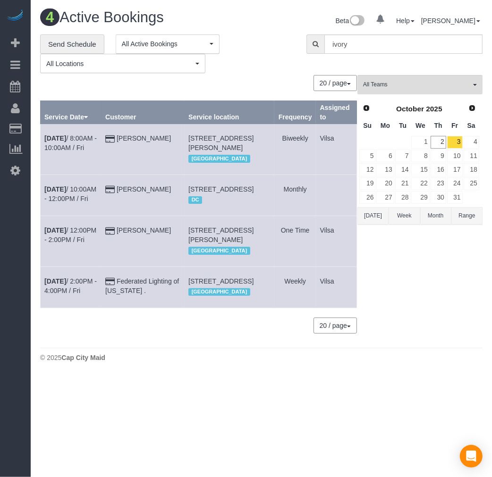
drag, startPoint x: 193, startPoint y: 239, endPoint x: 259, endPoint y: 248, distance: 66.7
click at [259, 248] on td "[STREET_ADDRESS][PERSON_NAME] [GEOGRAPHIC_DATA]" at bounding box center [230, 241] width 90 height 51
copy span "[STREET_ADDRESS][PERSON_NAME]"
drag, startPoint x: 193, startPoint y: 291, endPoint x: 261, endPoint y: 301, distance: 69.6
click at [261, 301] on td "[STREET_ADDRESS] [GEOGRAPHIC_DATA]" at bounding box center [230, 287] width 90 height 41
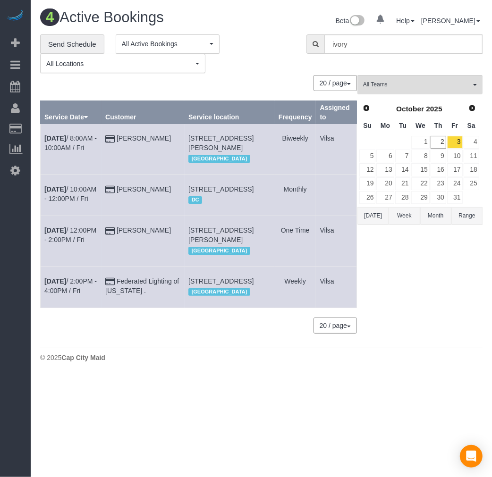
copy span "[STREET_ADDRESS]"
